Goal: Task Accomplishment & Management: Manage account settings

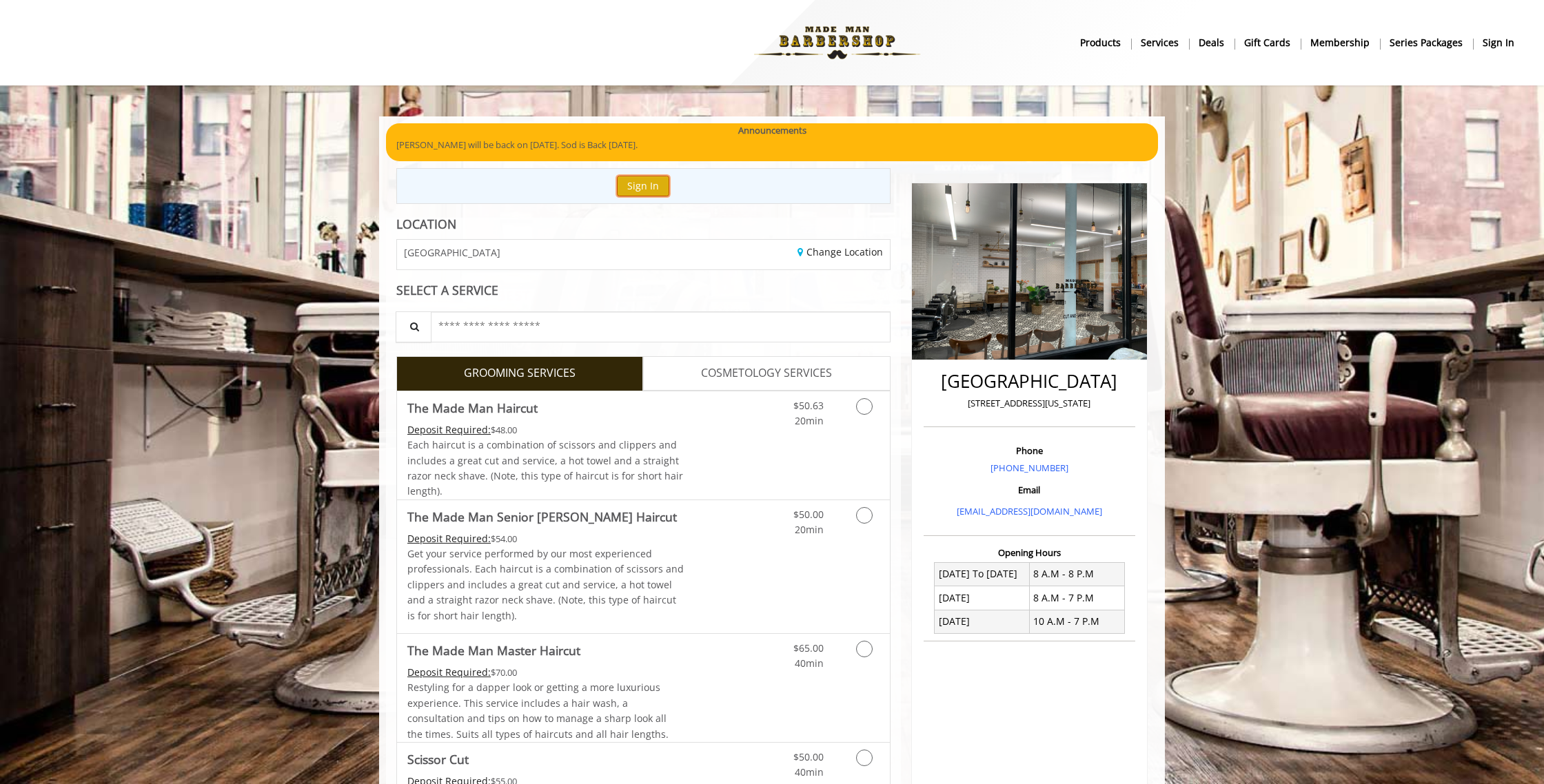
click at [634, 190] on button "Sign In" at bounding box center [644, 185] width 53 height 20
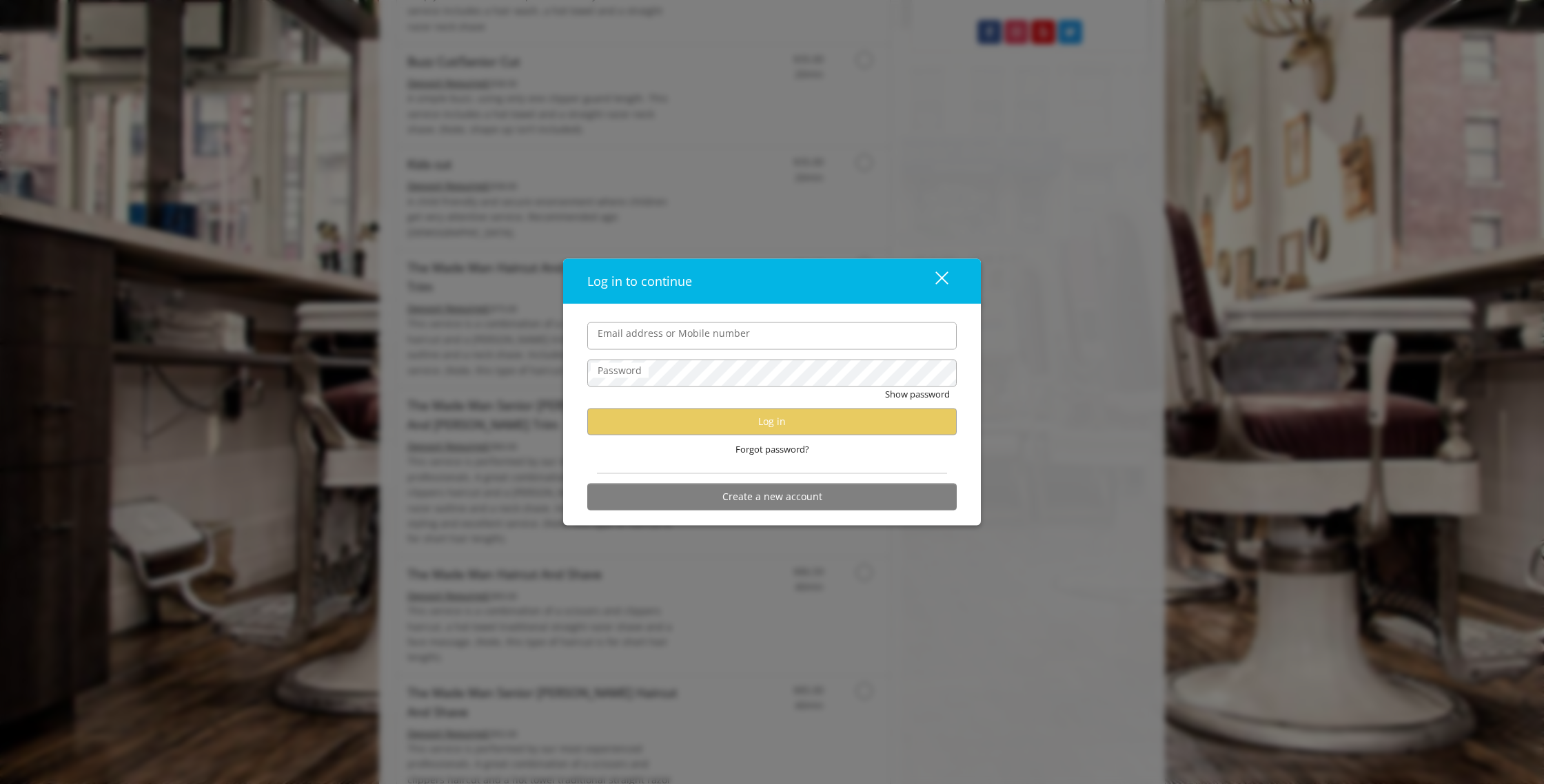
scroll to position [818, 0]
drag, startPoint x: 575, startPoint y: 375, endPoint x: 581, endPoint y: 382, distance: 9.2
click at [574, 375] on div "Email address or Mobile number Password Show password Log in Forgot password? C…" at bounding box center [772, 414] width 418 height 221
click at [701, 402] on div "Show password" at bounding box center [772, 397] width 369 height 21
drag, startPoint x: 702, startPoint y: 397, endPoint x: 733, endPoint y: 426, distance: 42.4
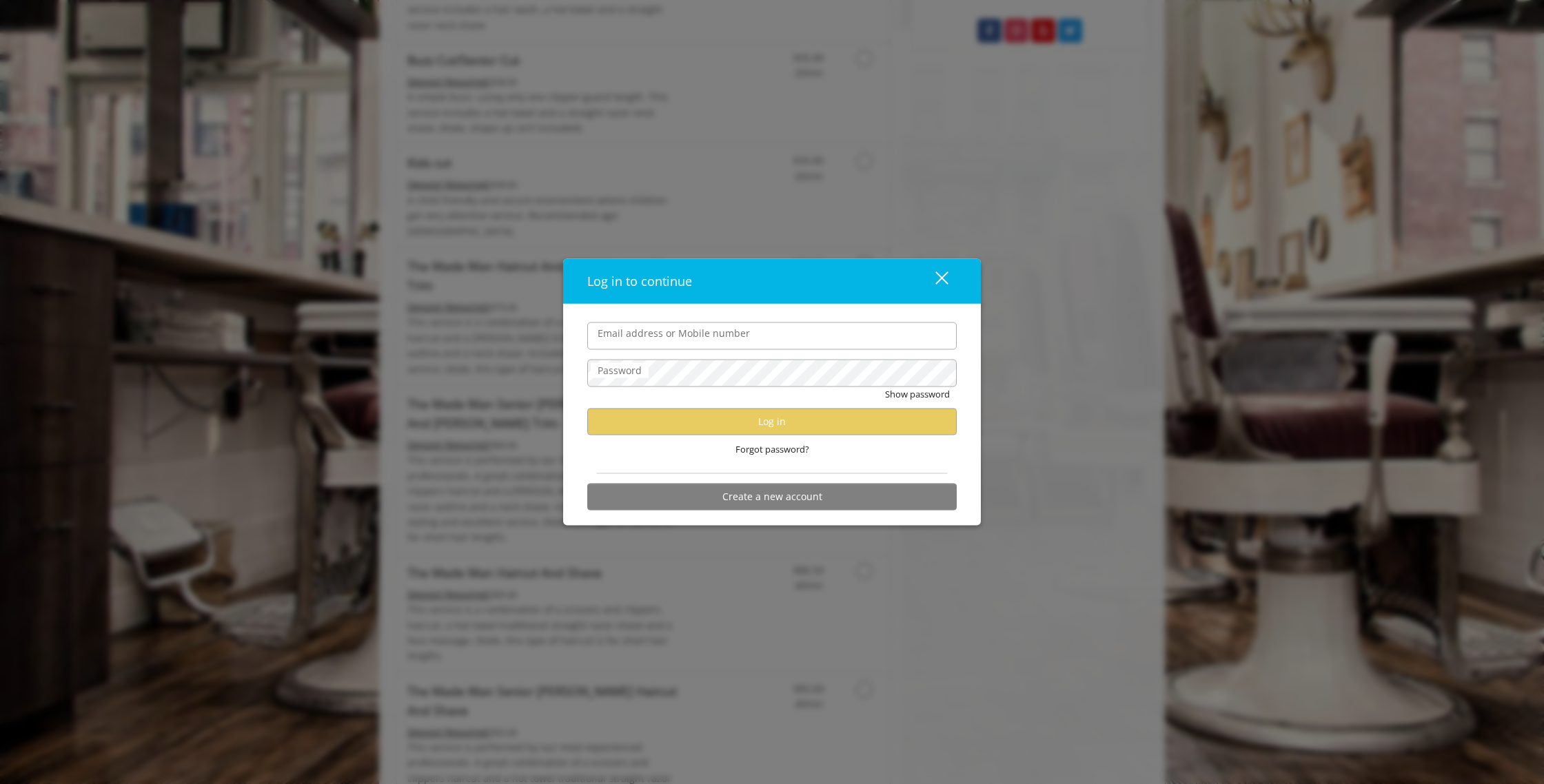
click at [702, 397] on div "Show password" at bounding box center [772, 397] width 369 height 21
drag, startPoint x: 651, startPoint y: 440, endPoint x: 654, endPoint y: 447, distance: 7.6
click at [651, 441] on div "Forgot password?" at bounding box center [772, 449] width 369 height 29
click at [663, 452] on div "Forgot password?" at bounding box center [772, 449] width 369 height 29
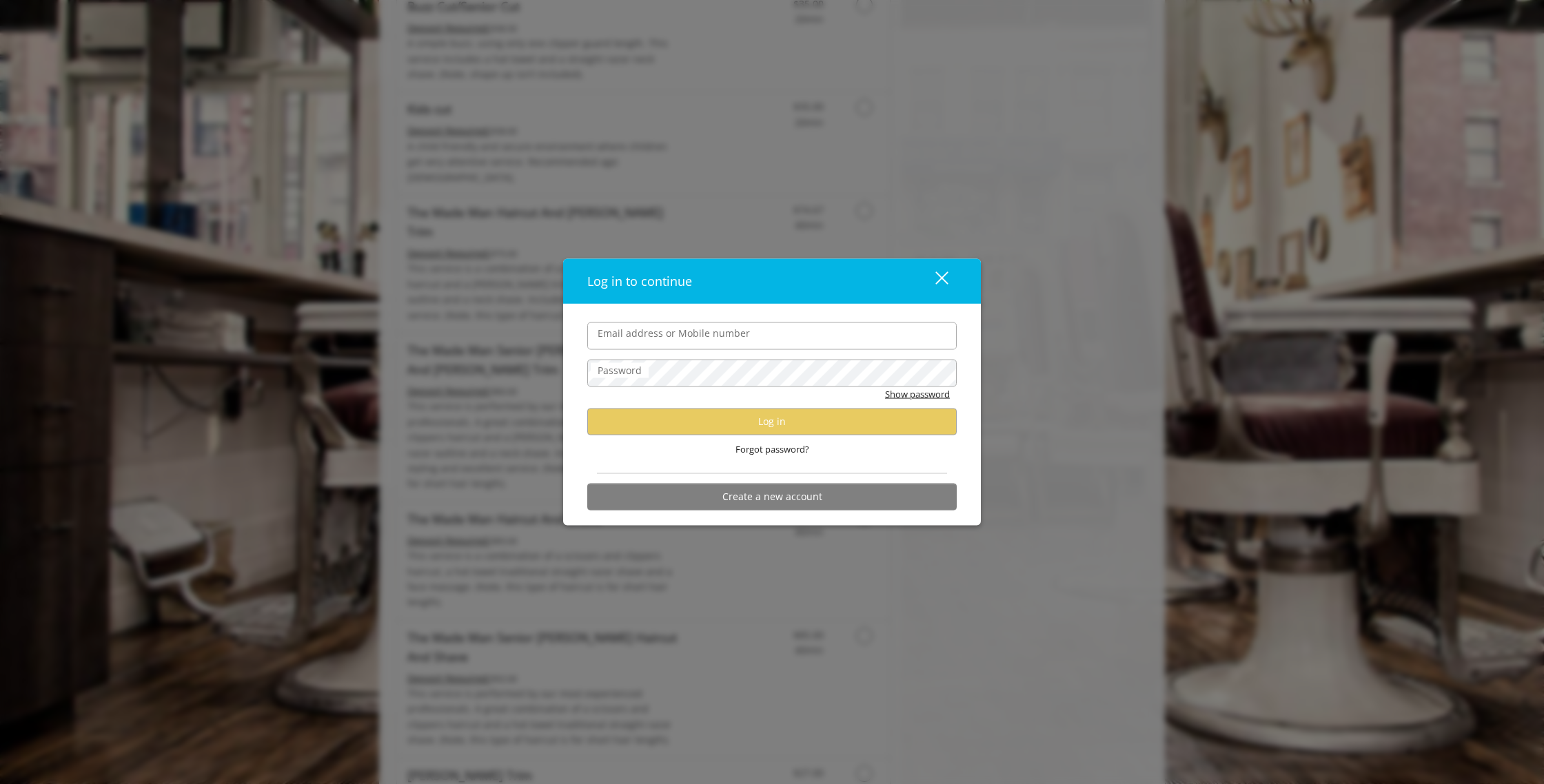
scroll to position [874, 0]
click at [824, 324] on input "Email address or Mobile number" at bounding box center [772, 336] width 369 height 28
click at [858, 328] on input "Email address or Mobile number" at bounding box center [772, 336] width 369 height 28
click at [759, 332] on input "Email address or Mobile number" at bounding box center [772, 336] width 369 height 28
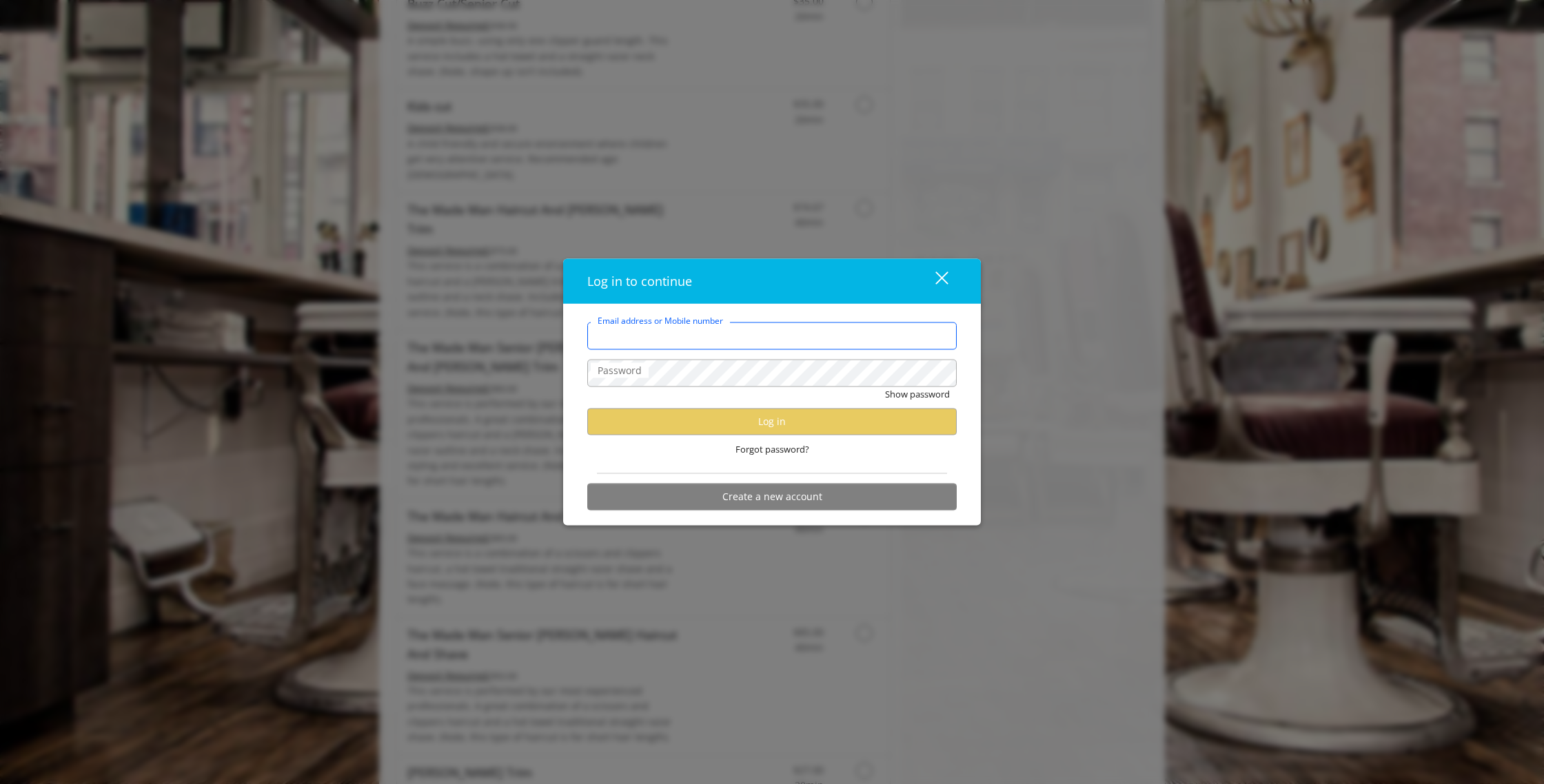
type input "**********"
click at [974, 351] on div "**********" at bounding box center [772, 414] width 418 height 221
click at [940, 274] on div "close" at bounding box center [933, 281] width 28 height 21
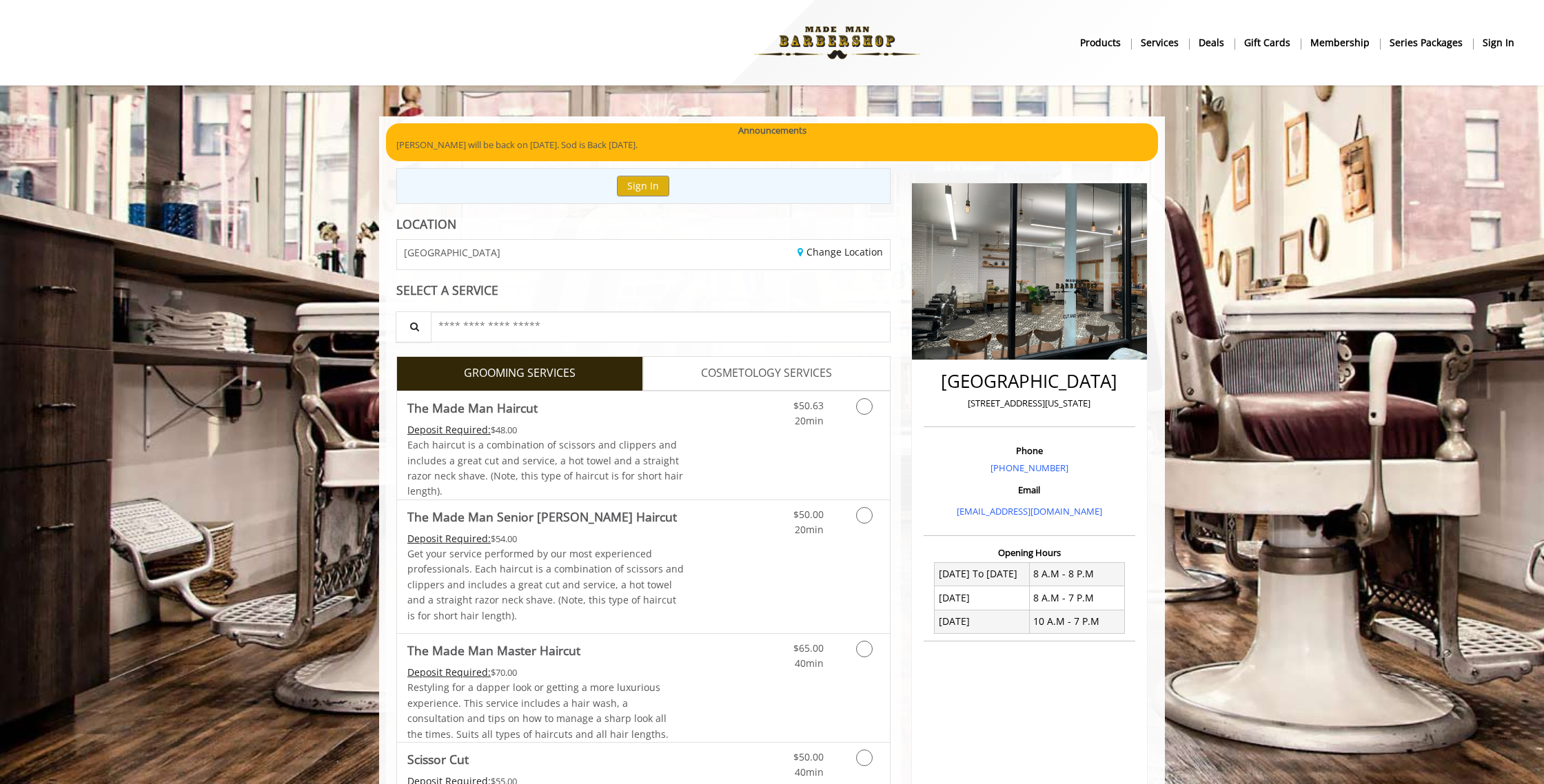
click at [1506, 44] on b "sign in" at bounding box center [1499, 42] width 32 height 15
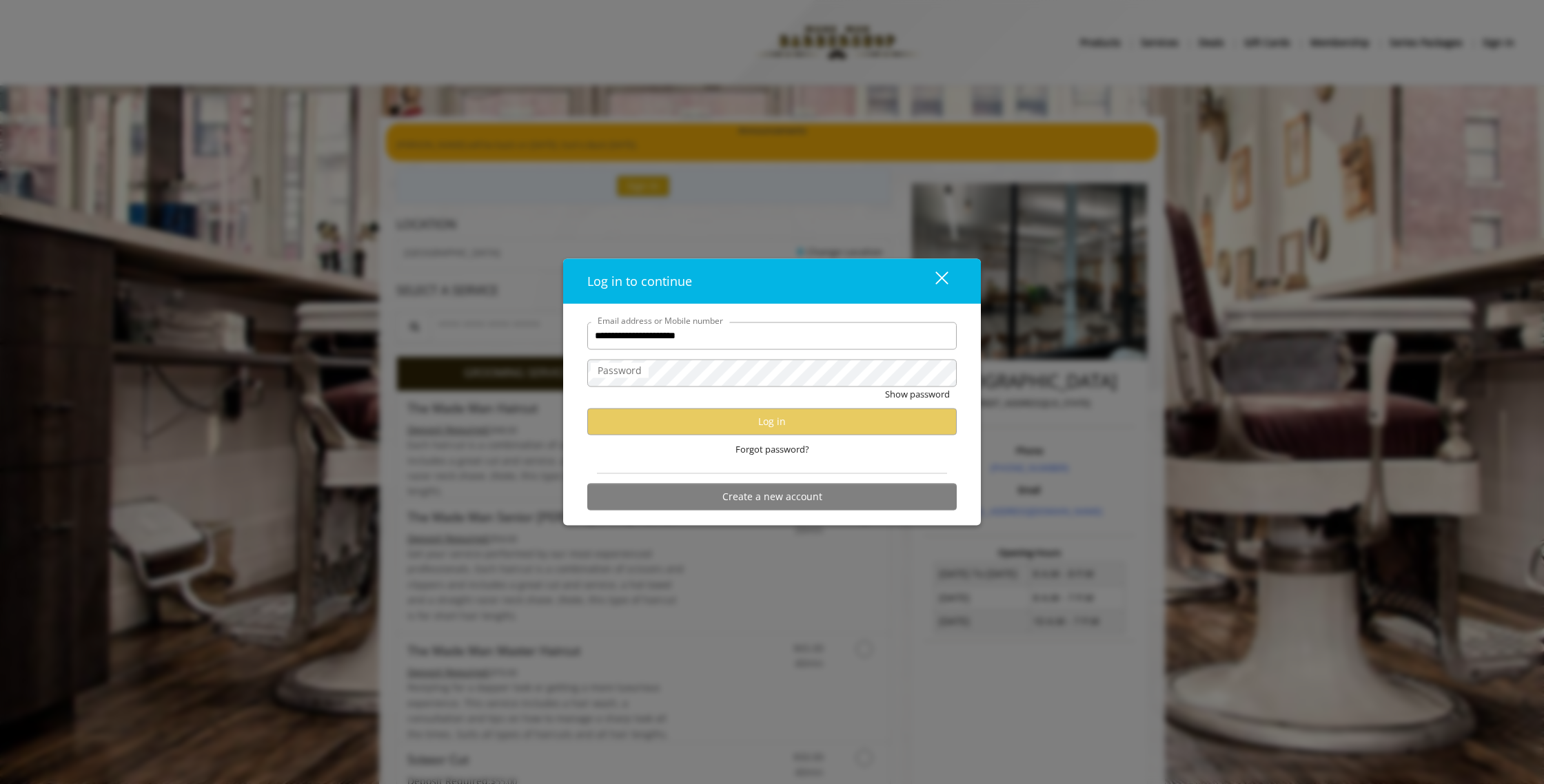
click at [949, 281] on button "close" at bounding box center [933, 281] width 47 height 29
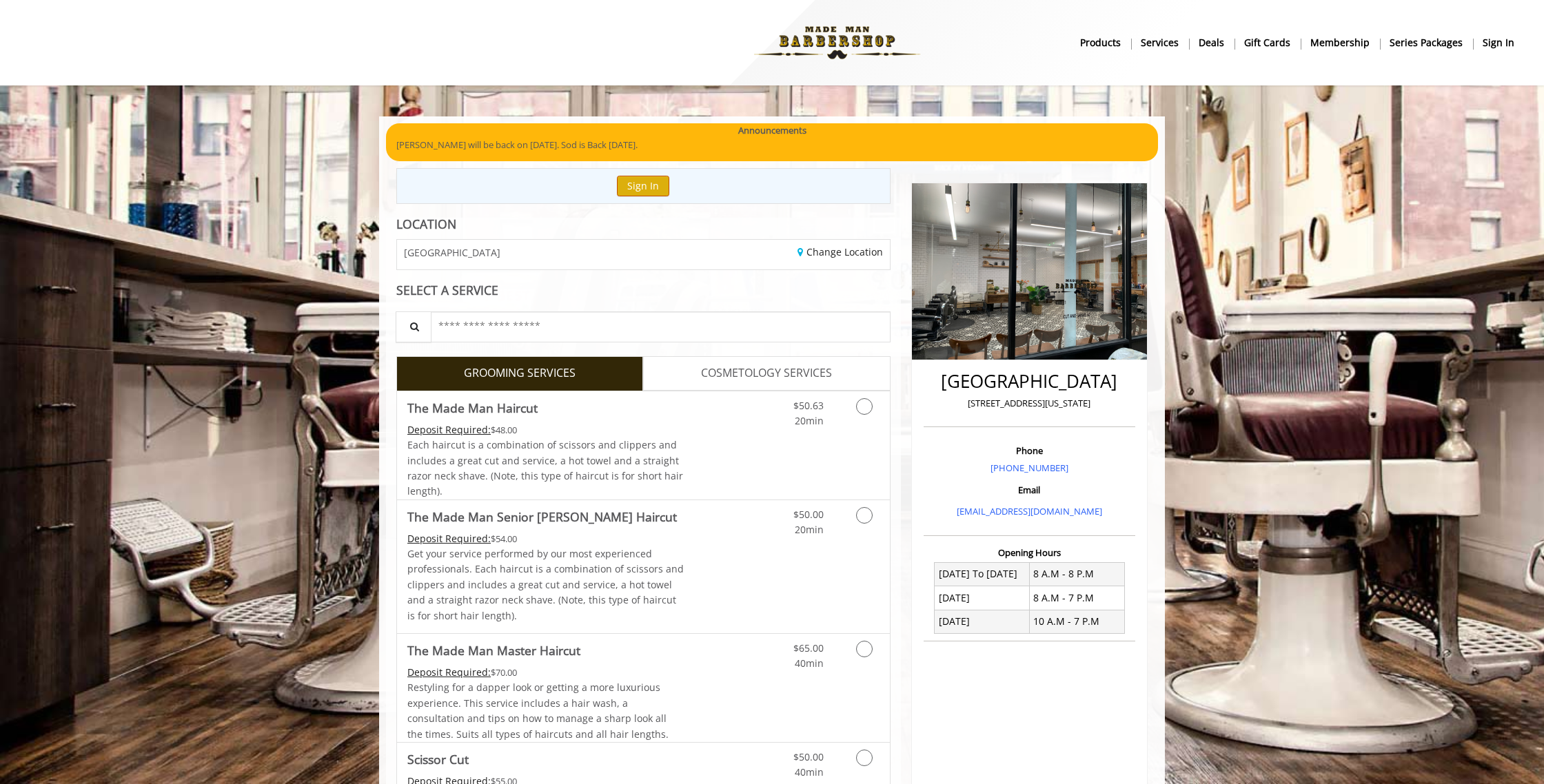
click at [661, 177] on div "Sign In" at bounding box center [643, 185] width 494 height 35
click at [659, 182] on button "Sign In" at bounding box center [644, 185] width 53 height 20
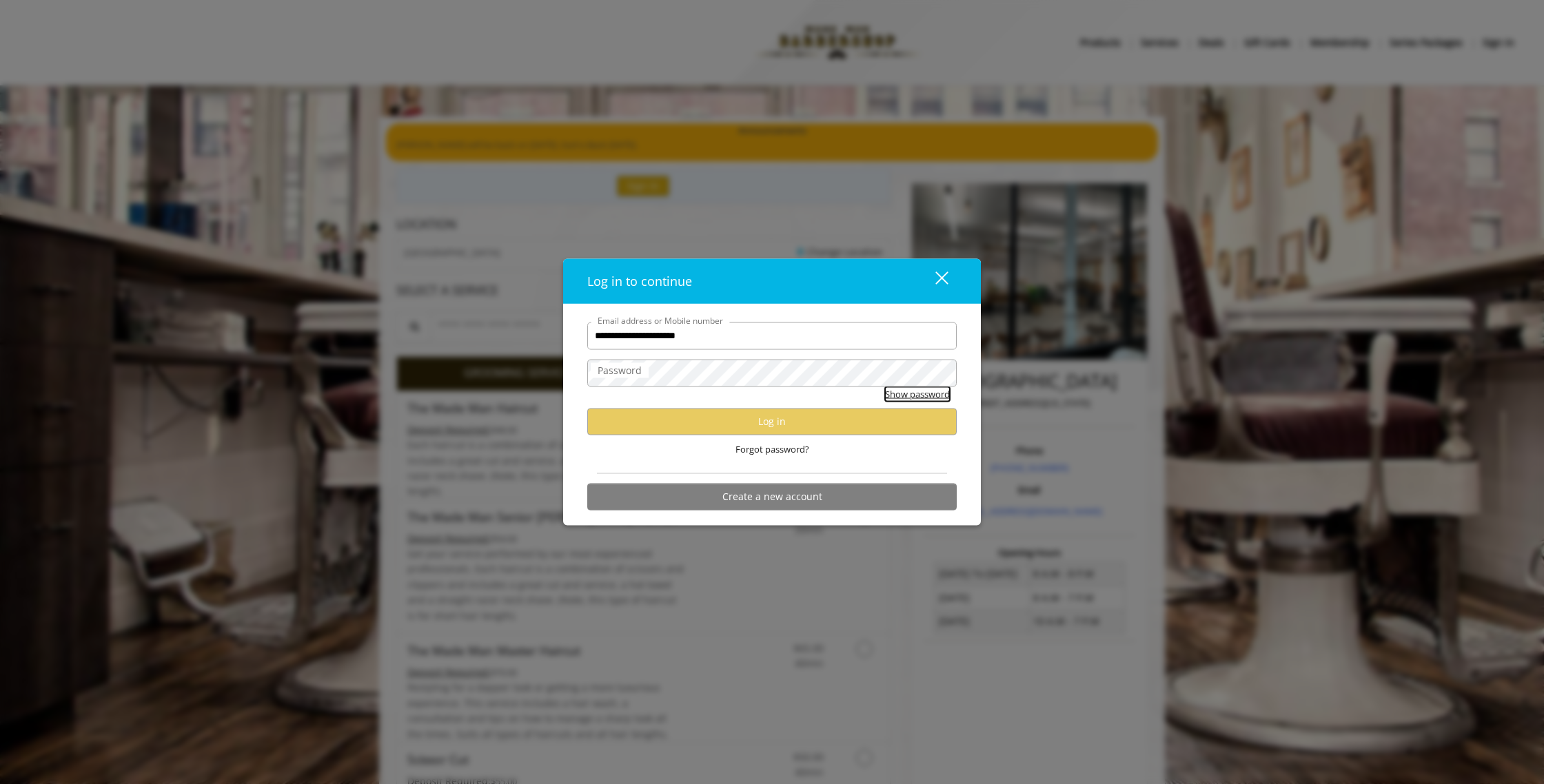
click at [911, 395] on button "Show password" at bounding box center [917, 394] width 64 height 14
click at [953, 276] on button "close" at bounding box center [933, 281] width 47 height 29
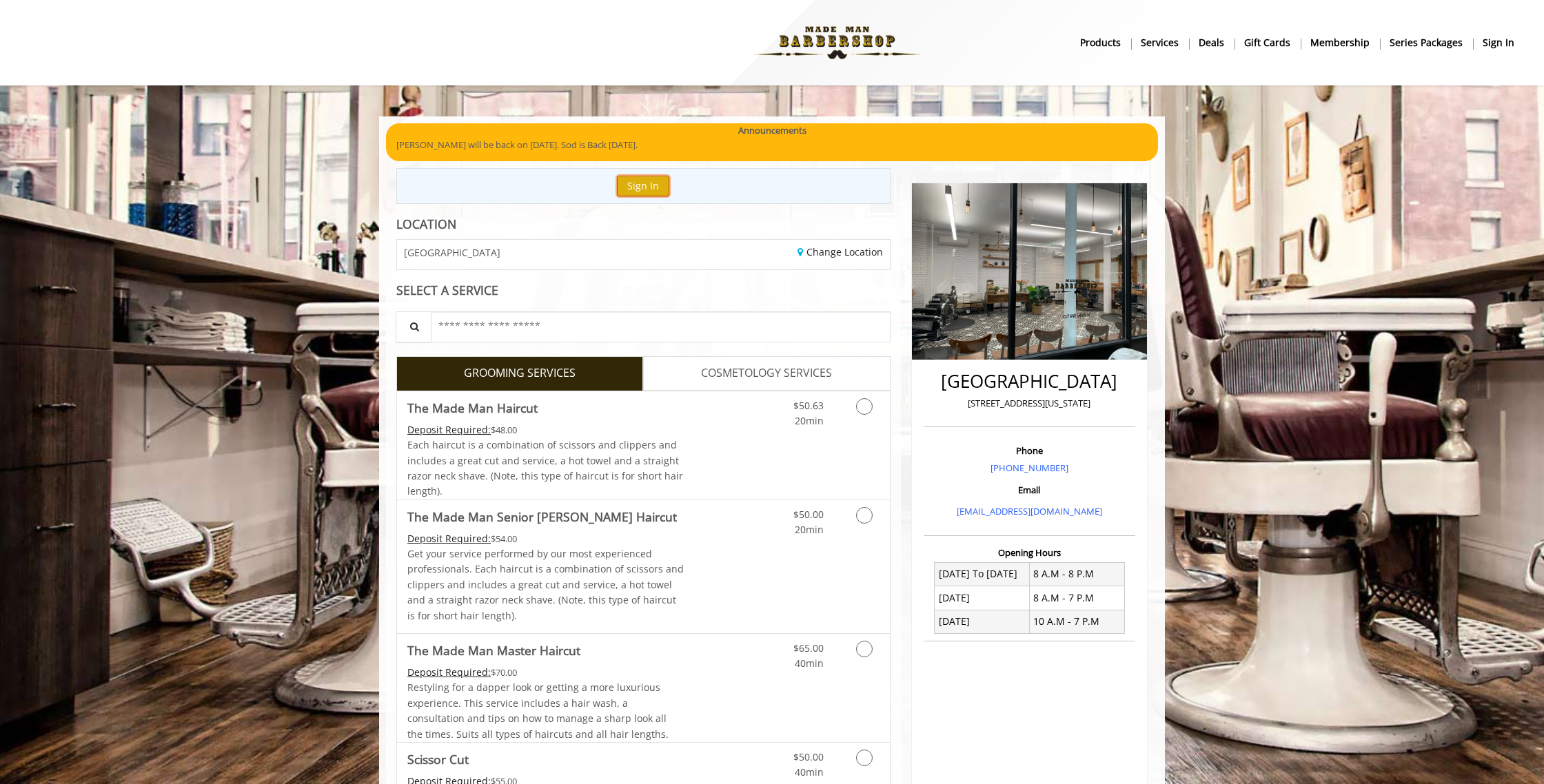
click at [636, 179] on button "Sign In" at bounding box center [644, 185] width 53 height 20
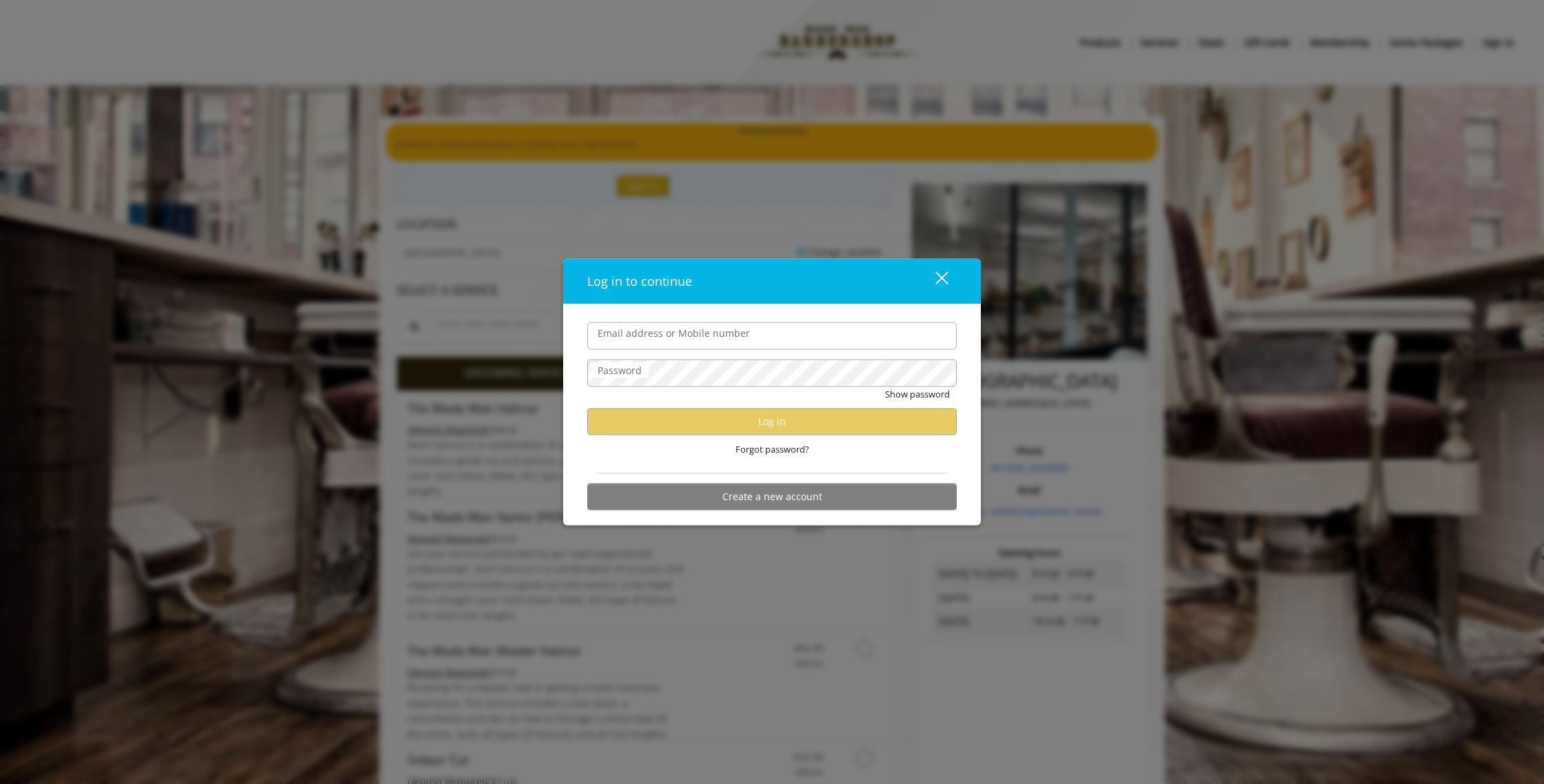
type input "**********"
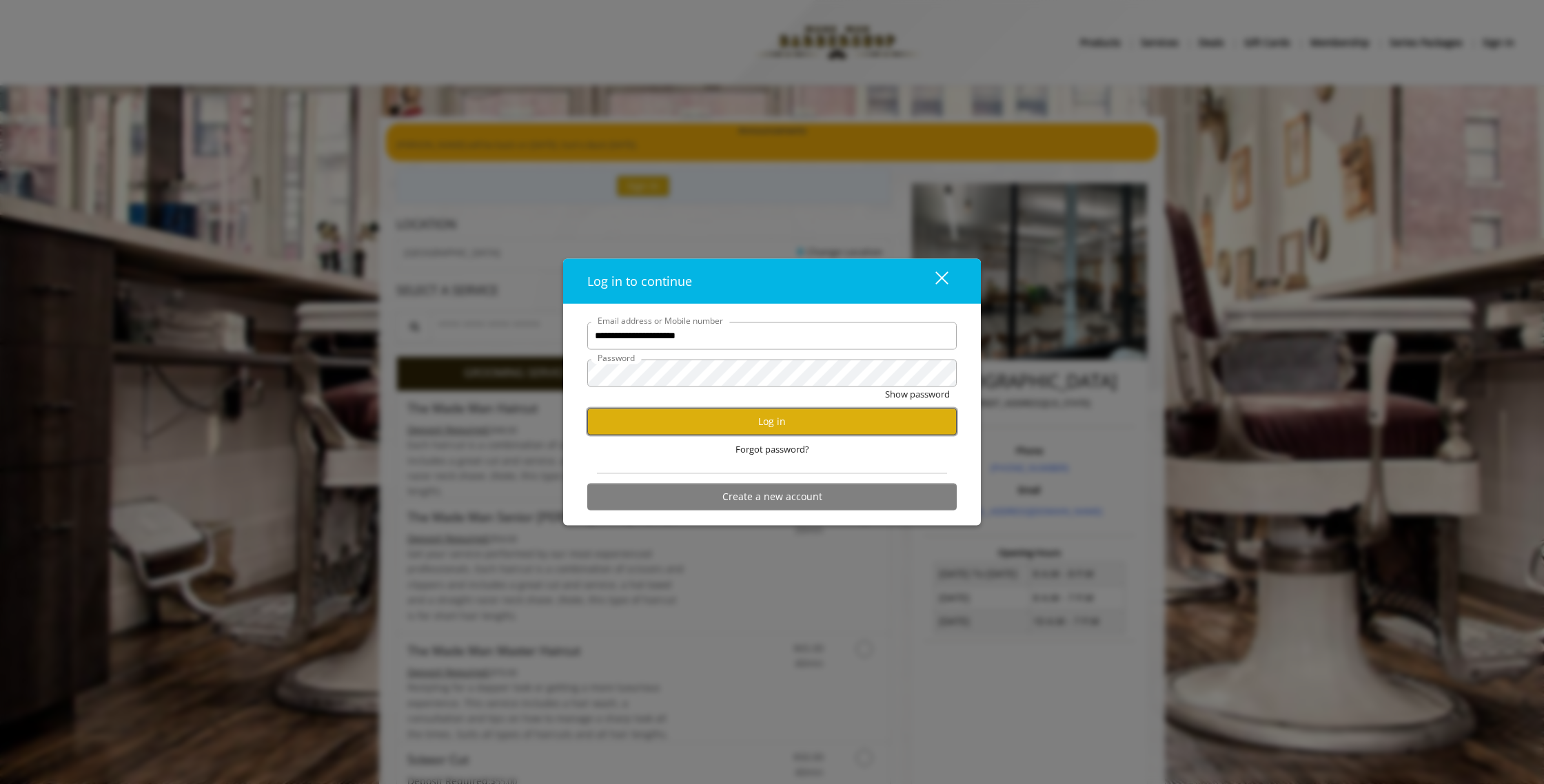
click at [776, 425] on button "Log in" at bounding box center [772, 421] width 369 height 27
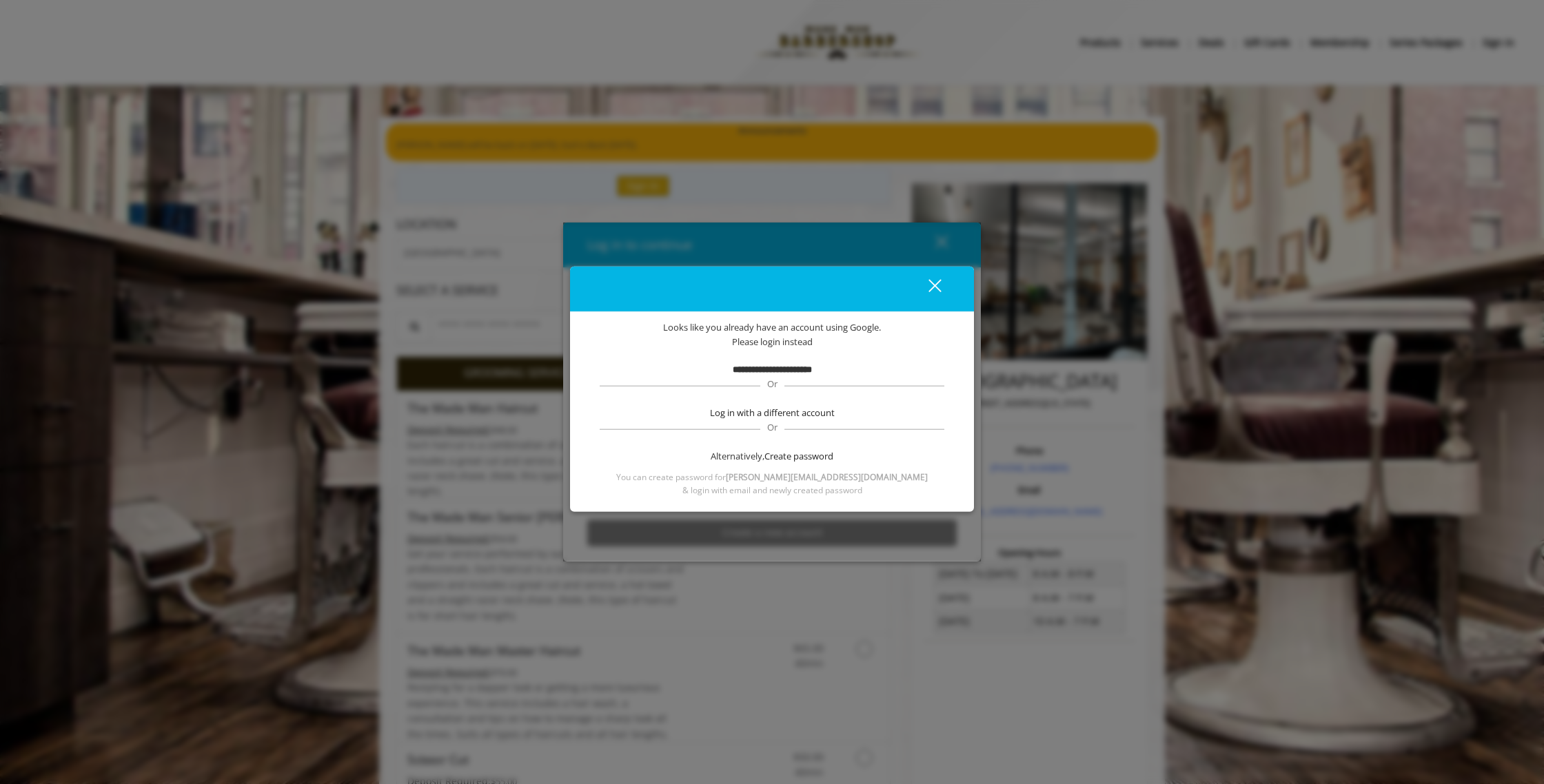
click at [939, 289] on div "close dialog" at bounding box center [935, 286] width 13 height 13
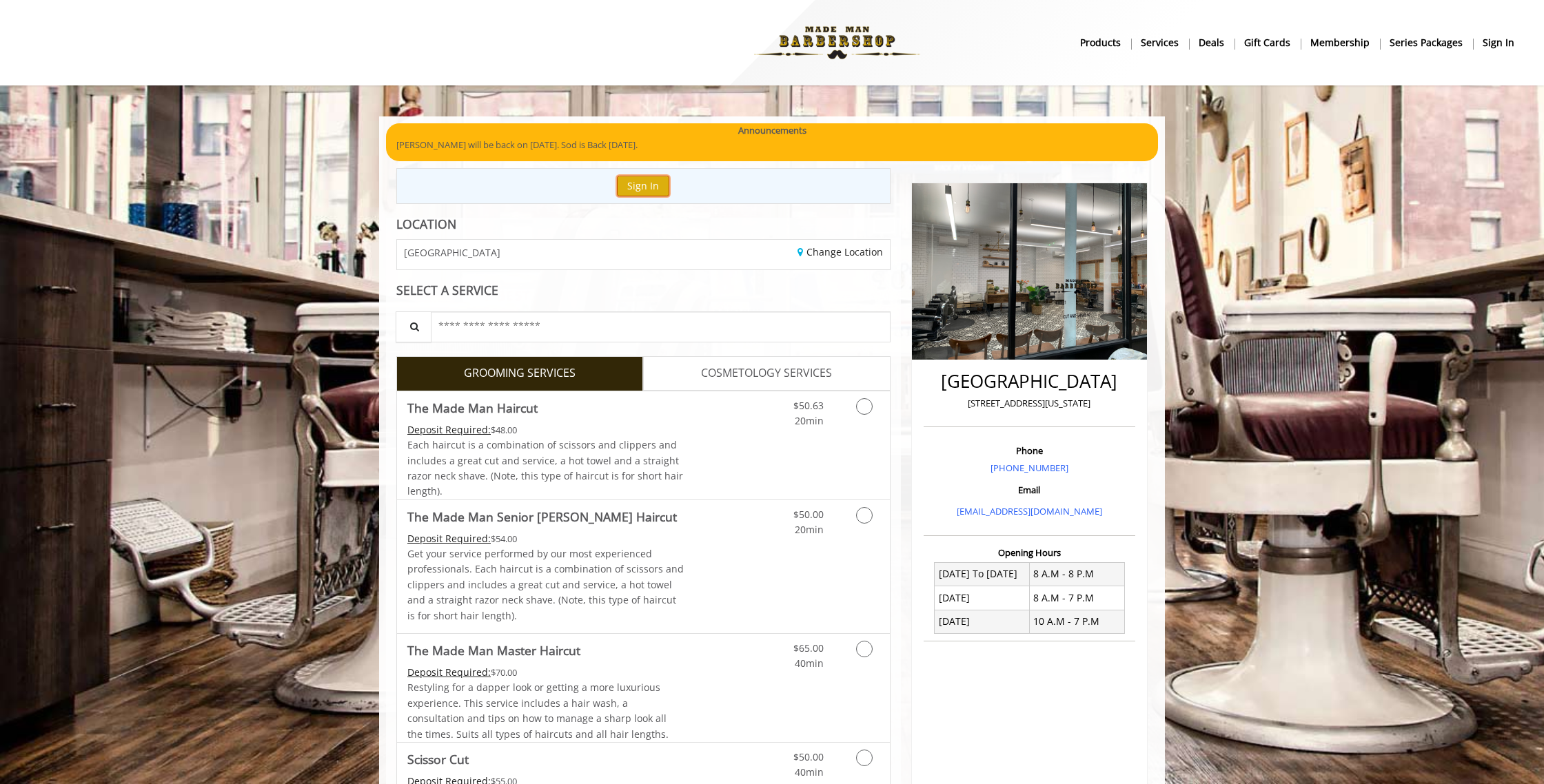
click at [645, 184] on button "Sign In" at bounding box center [644, 185] width 53 height 20
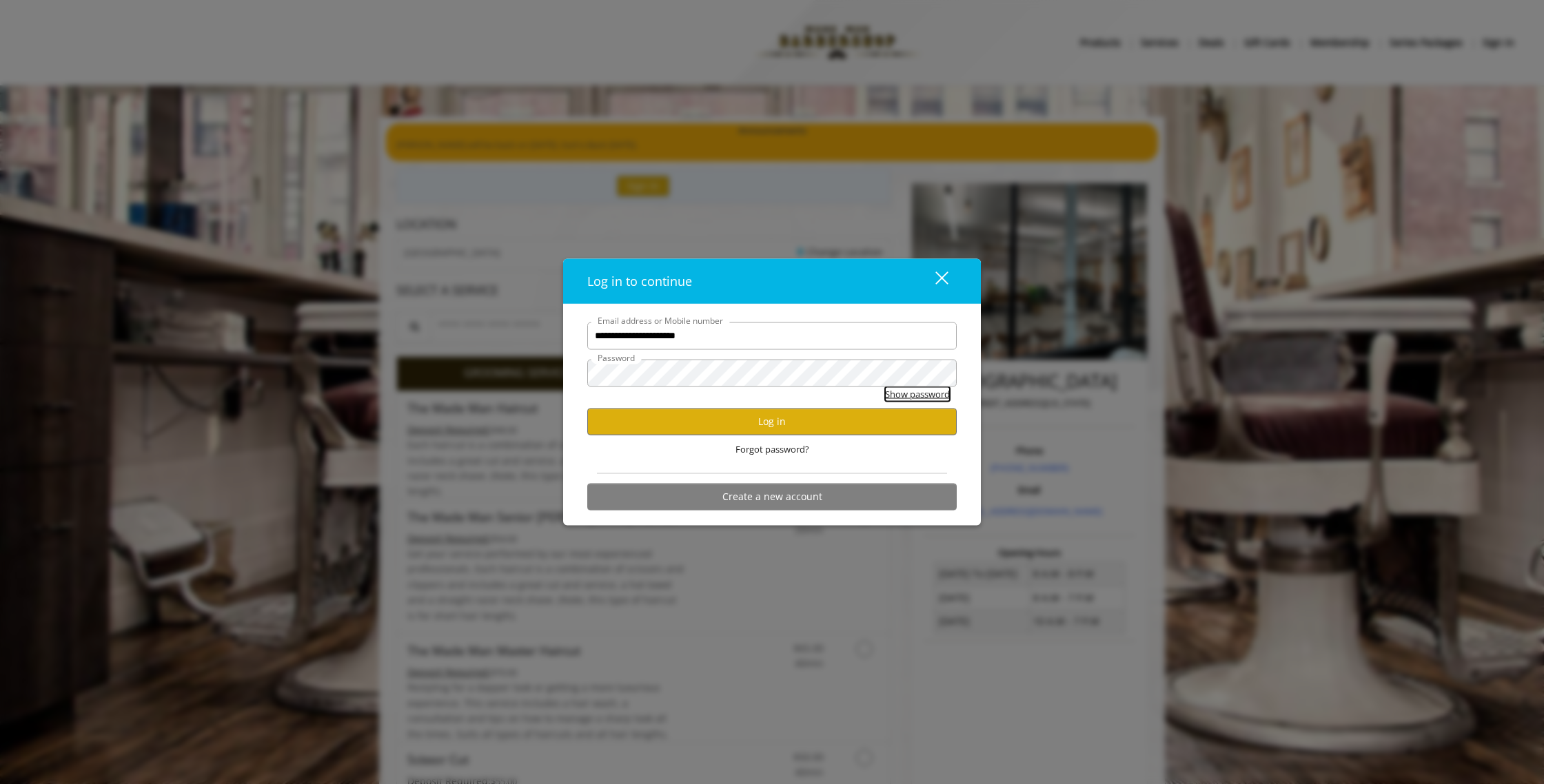
click at [934, 396] on button "Show password" at bounding box center [917, 394] width 64 height 14
click at [577, 367] on div "**********" at bounding box center [772, 419] width 390 height 195
